Goal: Navigation & Orientation: Find specific page/section

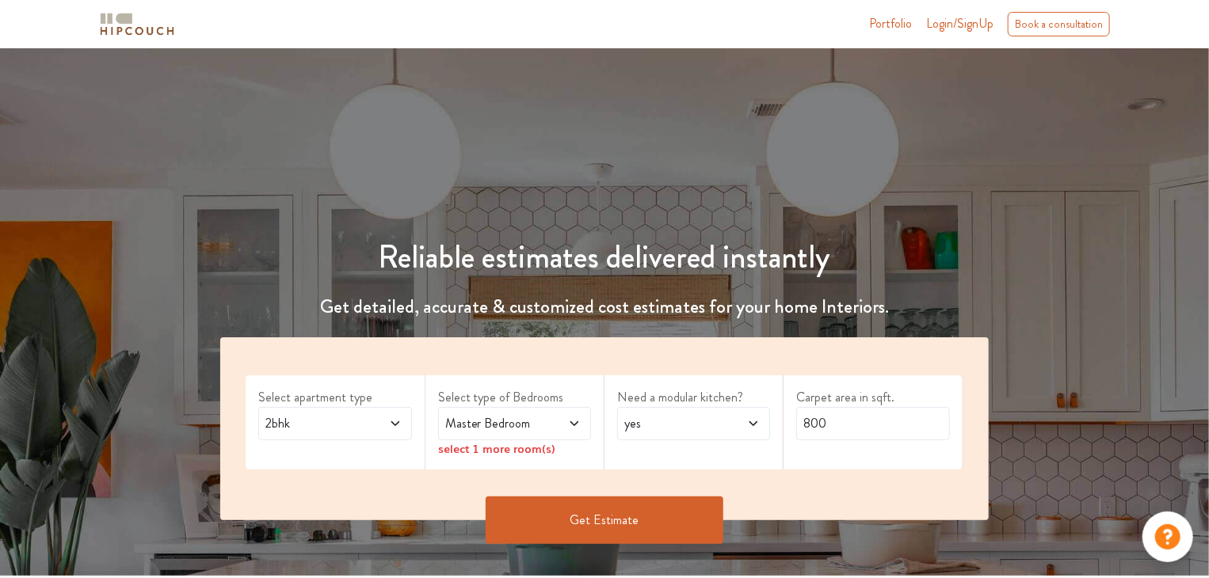
click at [596, 286] on div "Reliable estimates delivered instantly Get detailed, accurate & customized cost…" at bounding box center [604, 384] width 806 height 368
